Goal: Information Seeking & Learning: Learn about a topic

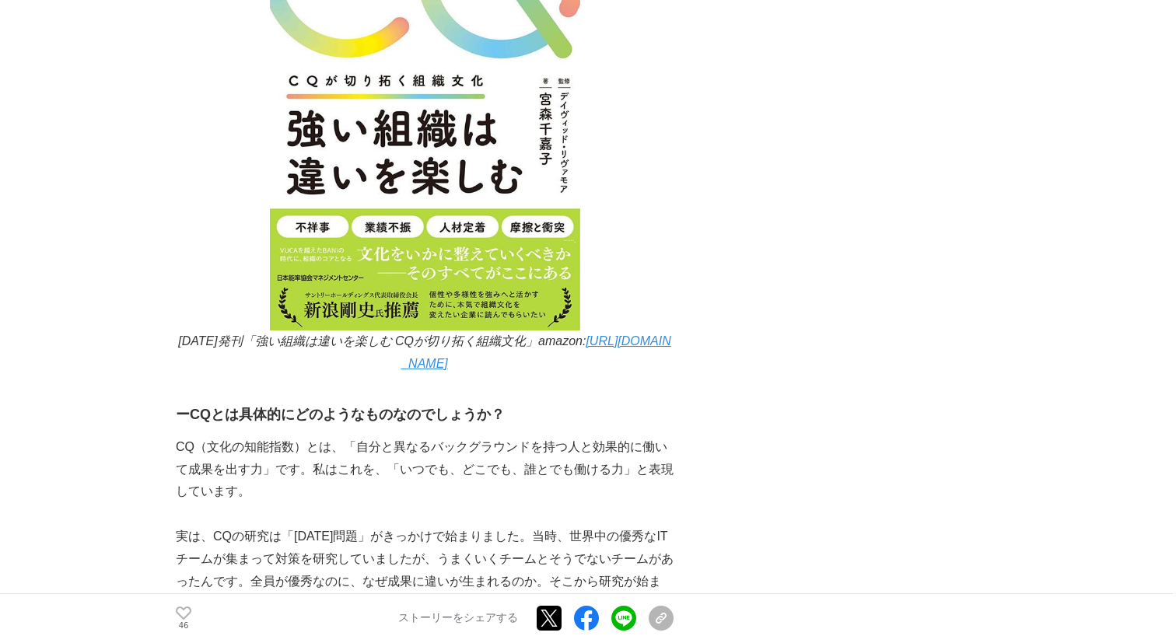
scroll to position [1443, 0]
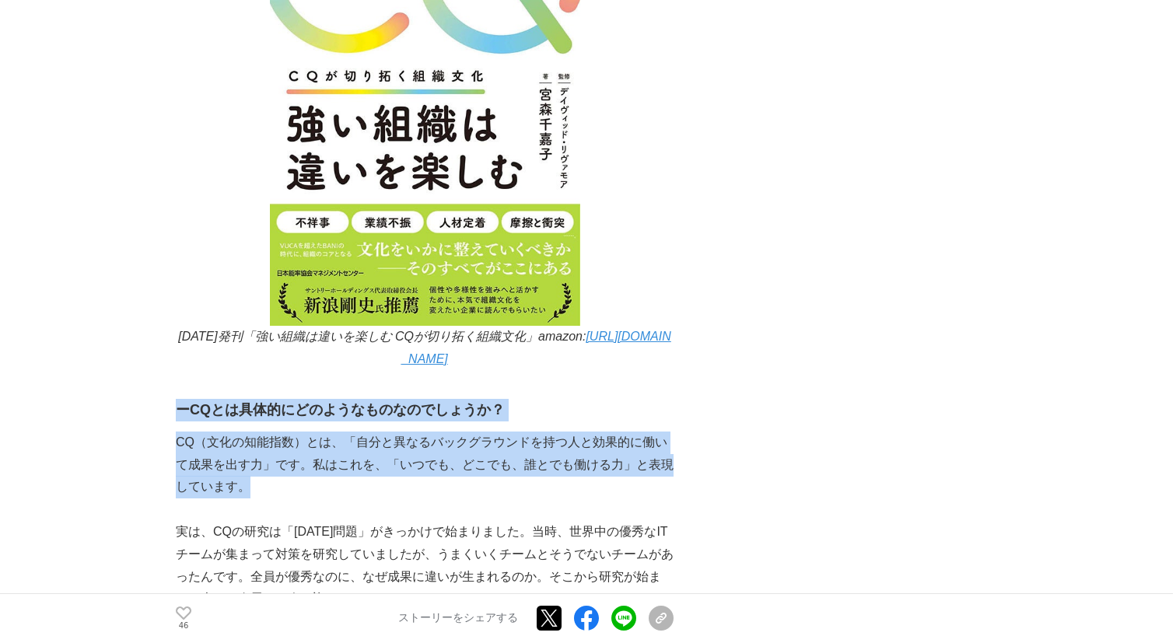
drag, startPoint x: 178, startPoint y: 362, endPoint x: 512, endPoint y: 441, distance: 343.5
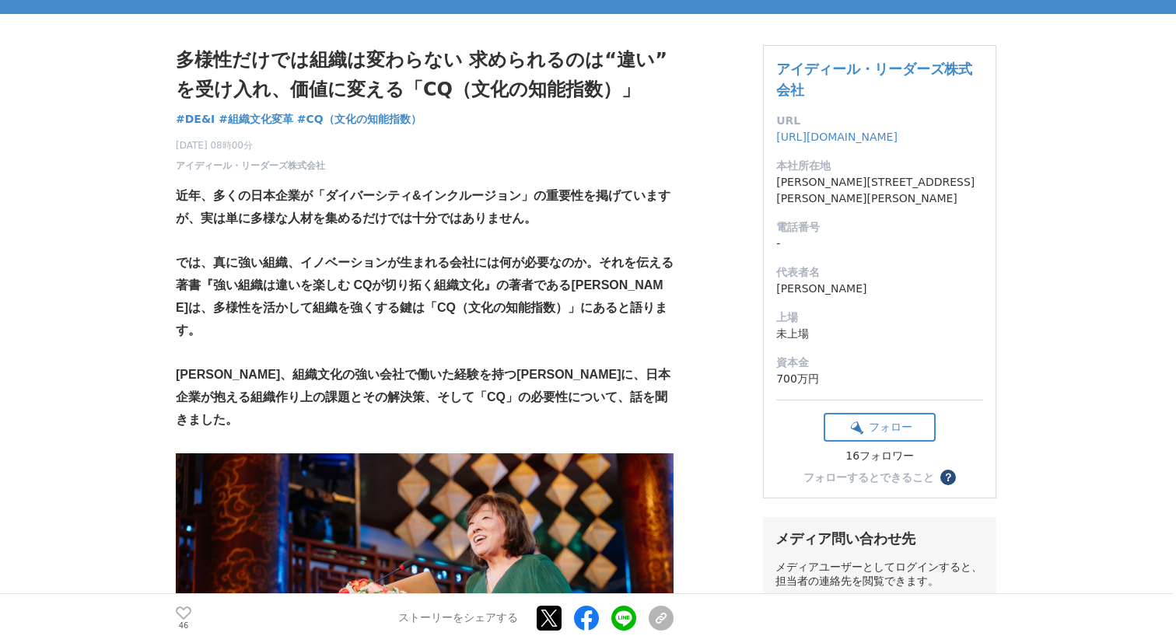
scroll to position [0, 0]
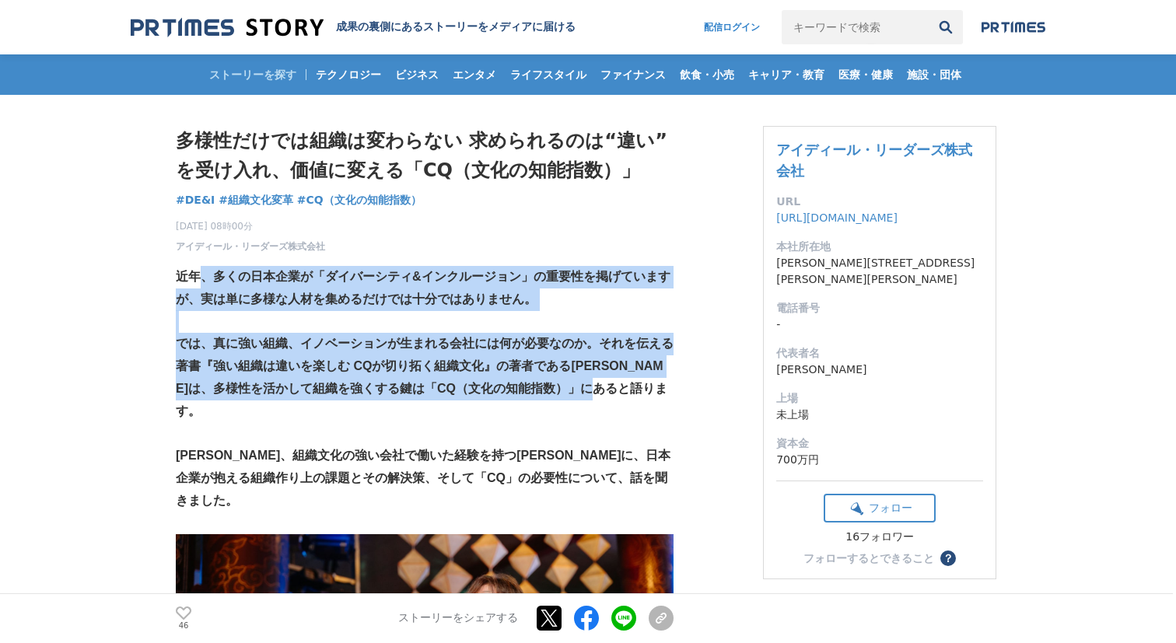
drag, startPoint x: 201, startPoint y: 270, endPoint x: 637, endPoint y: 398, distance: 454.8
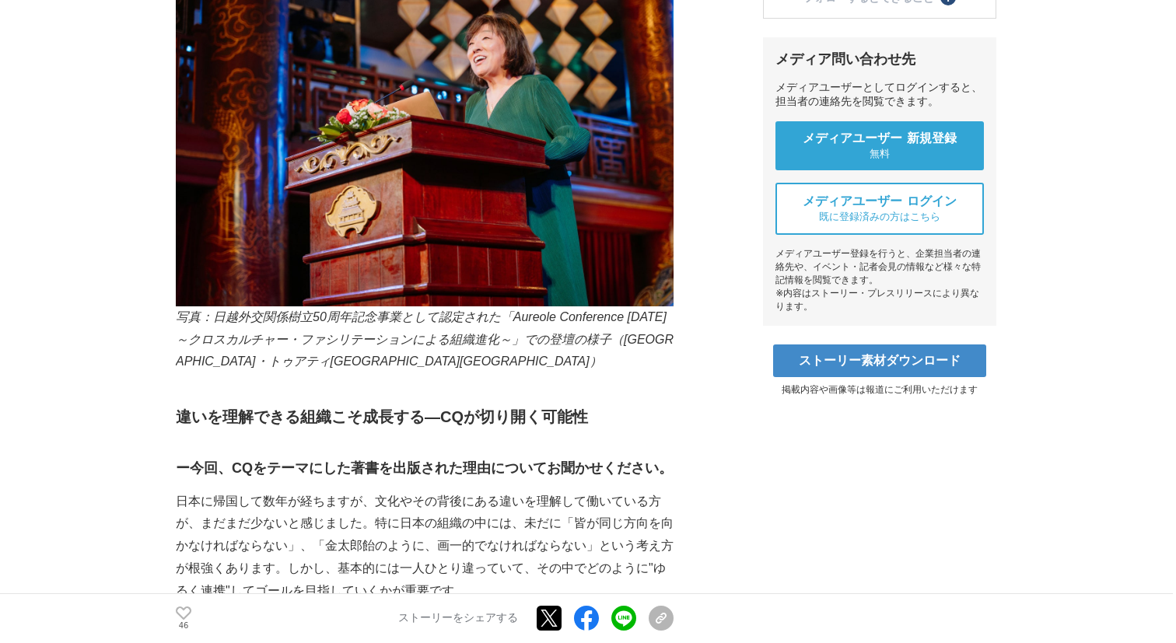
scroll to position [565, 0]
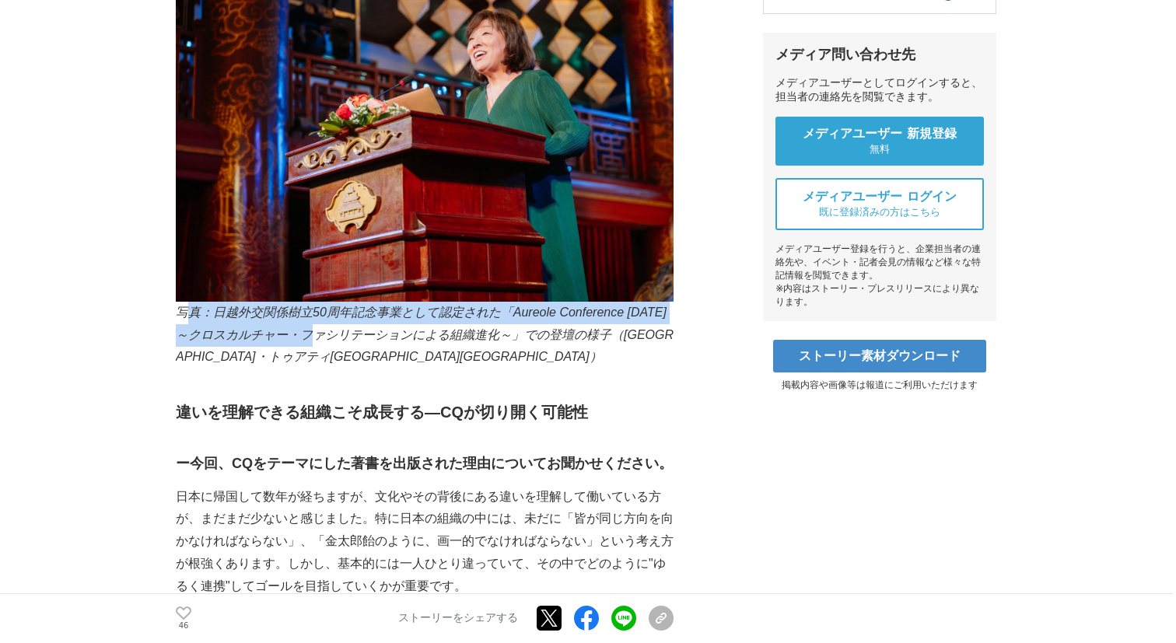
drag, startPoint x: 184, startPoint y: 270, endPoint x: 334, endPoint y: 294, distance: 152.0
click at [331, 306] on em "写真：日越外交関係樹立50周年記念事業として認定された「Aureole Conference [DATE]～クロスカルチャー・ファシリテーションによる組織進化…" at bounding box center [425, 335] width 498 height 58
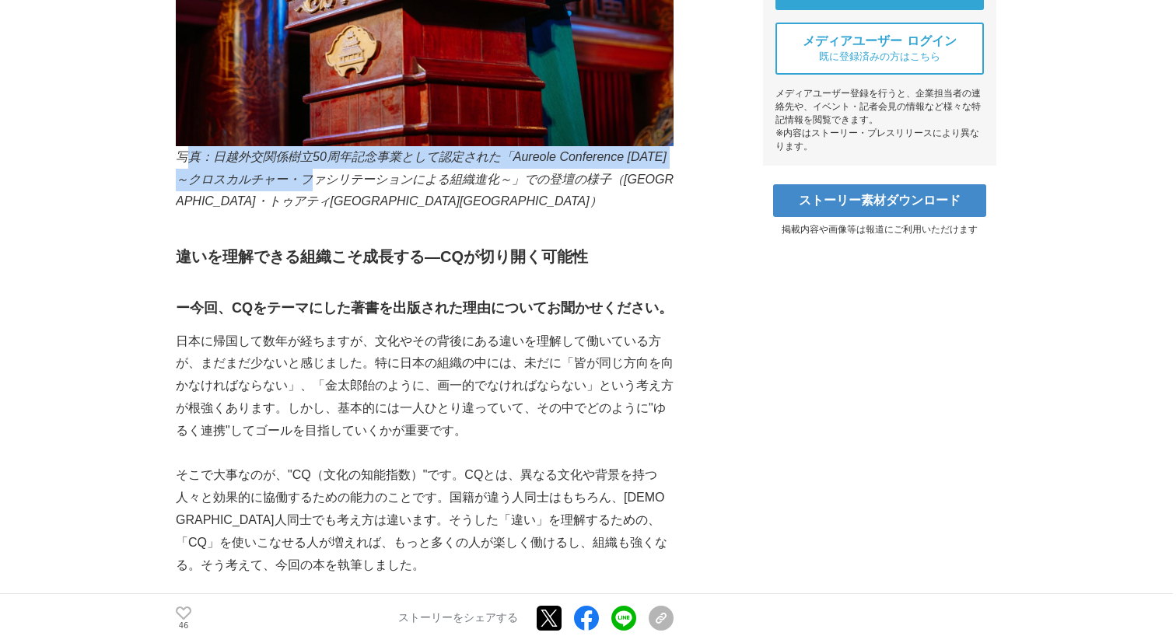
scroll to position [722, 0]
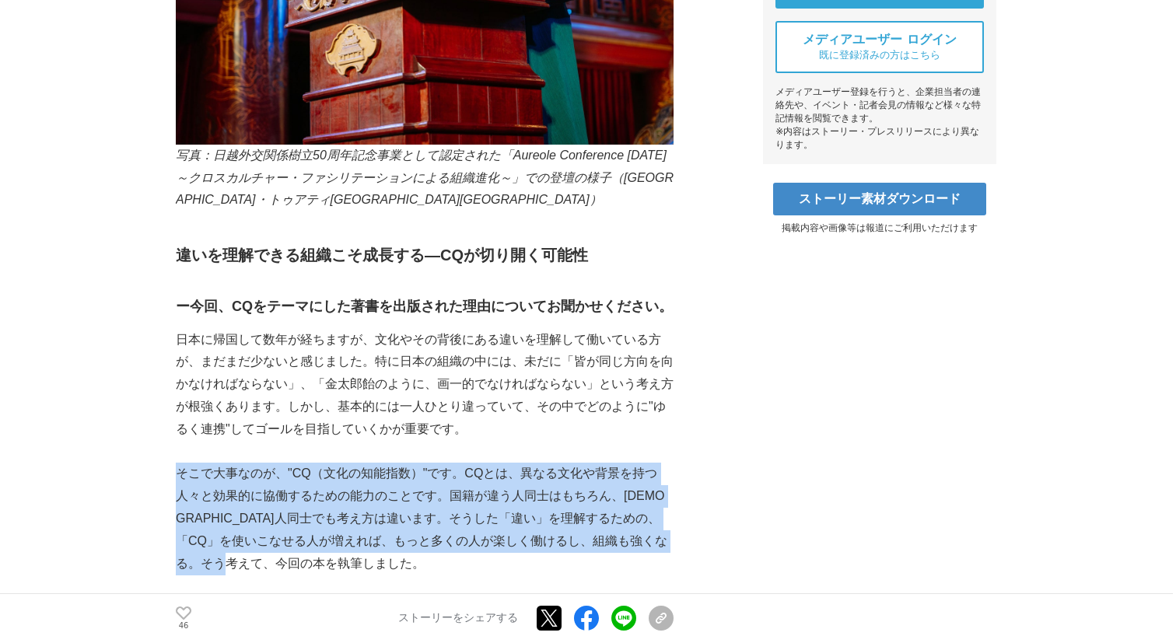
drag, startPoint x: 177, startPoint y: 426, endPoint x: 334, endPoint y: 529, distance: 188.3
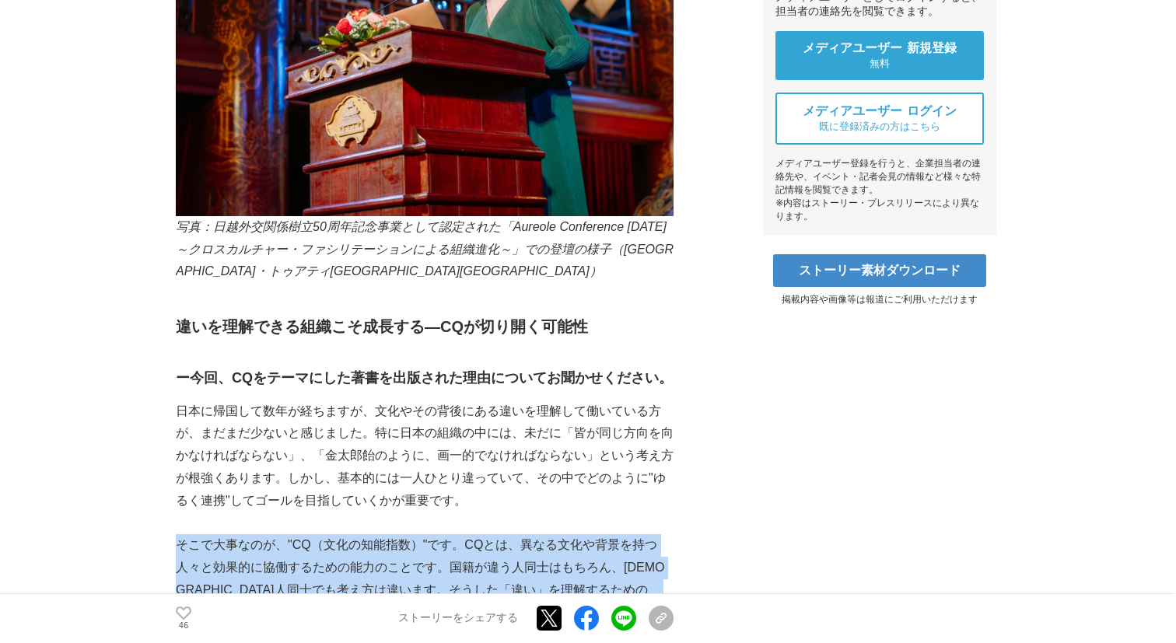
scroll to position [635, 0]
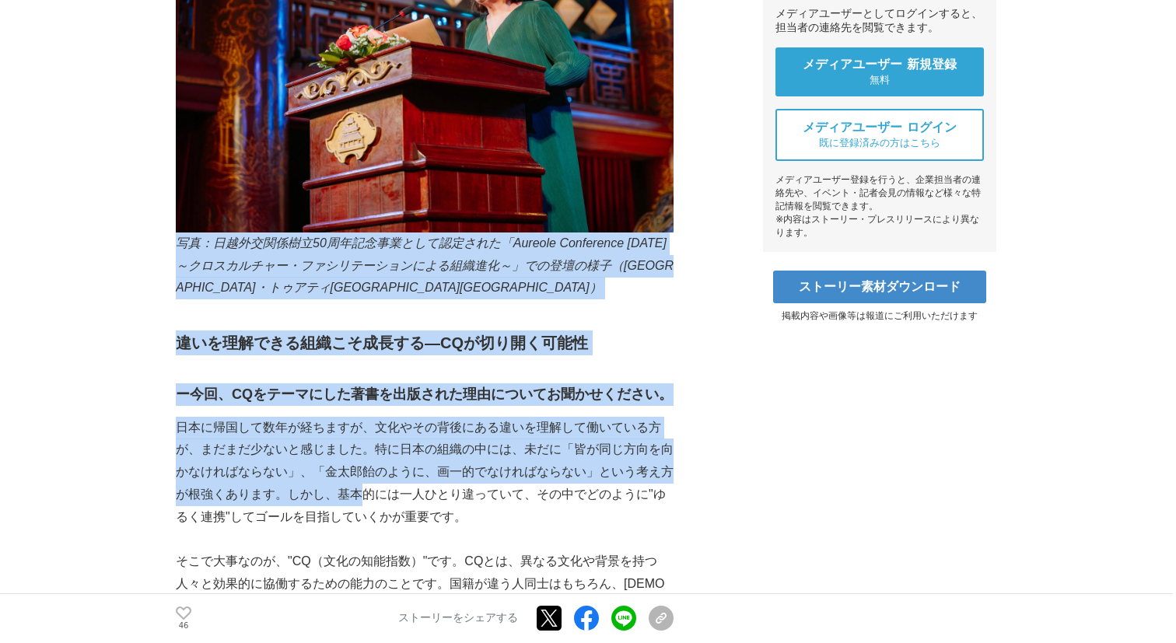
drag, startPoint x: 177, startPoint y: 205, endPoint x: 346, endPoint y: 438, distance: 287.9
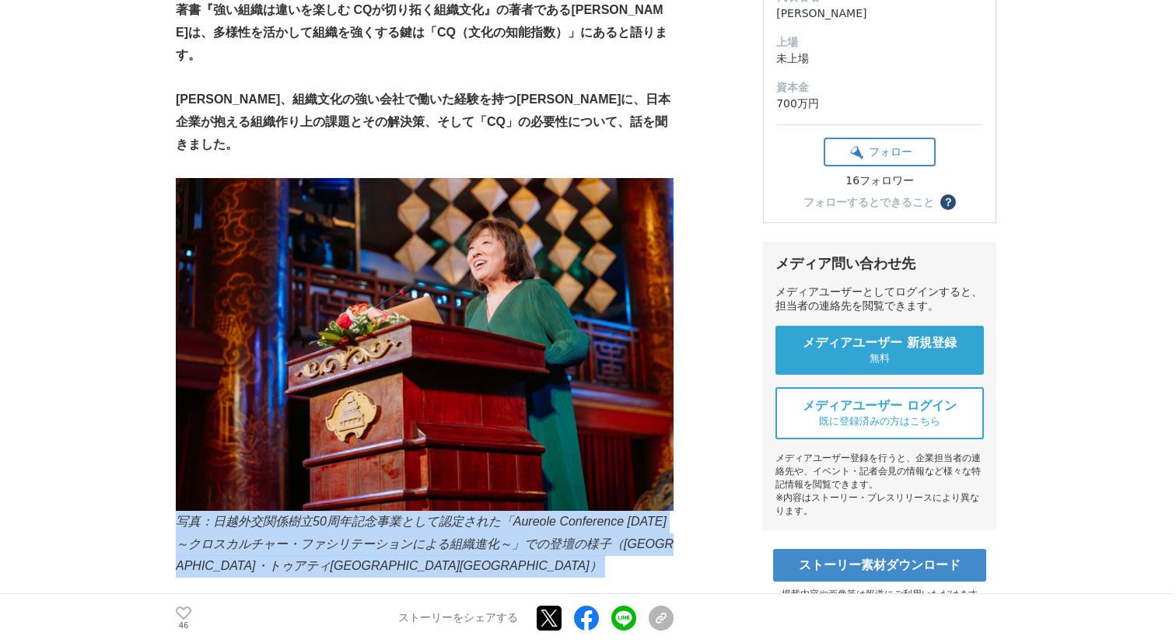
scroll to position [88, 0]
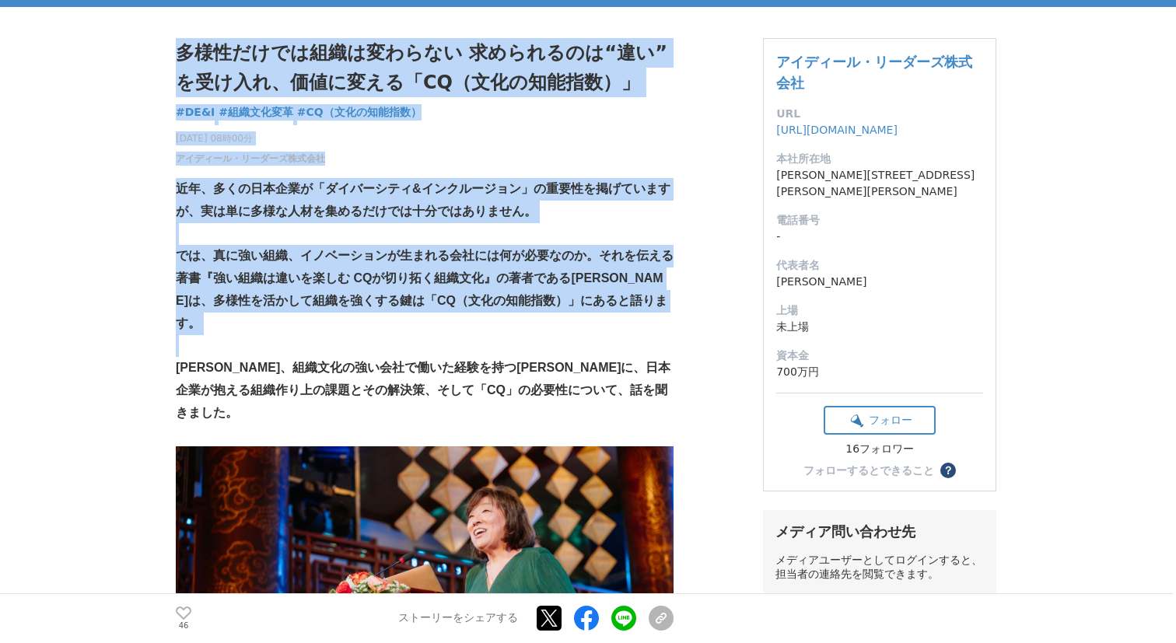
drag, startPoint x: 174, startPoint y: 186, endPoint x: 404, endPoint y: 323, distance: 267.1
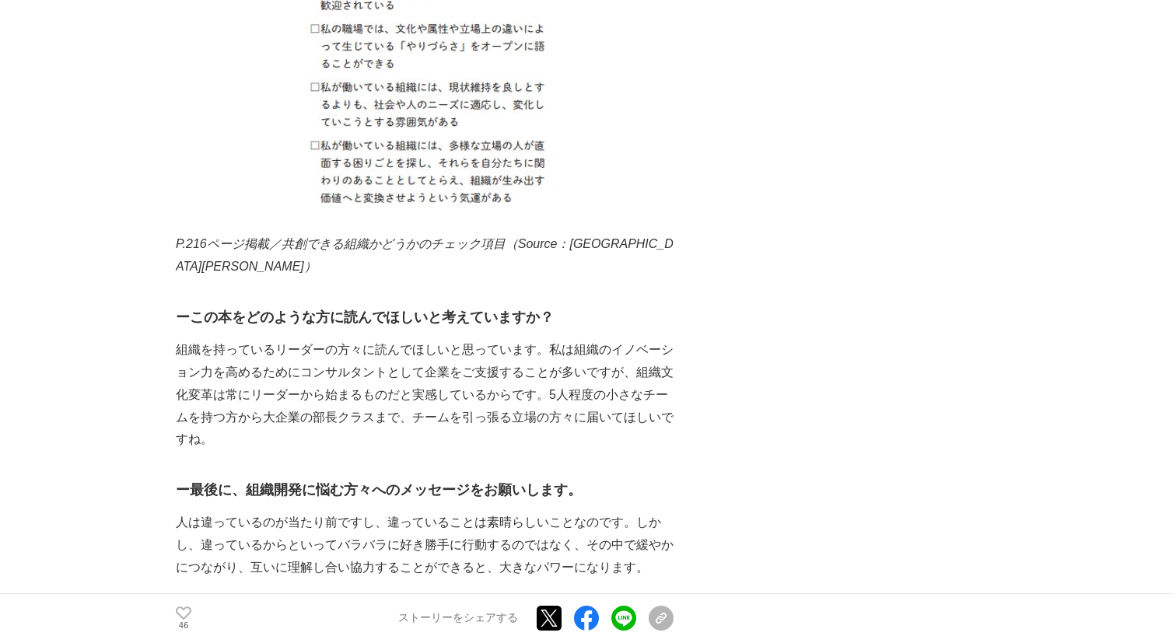
scroll to position [5671, 0]
